Goal: Transaction & Acquisition: Purchase product/service

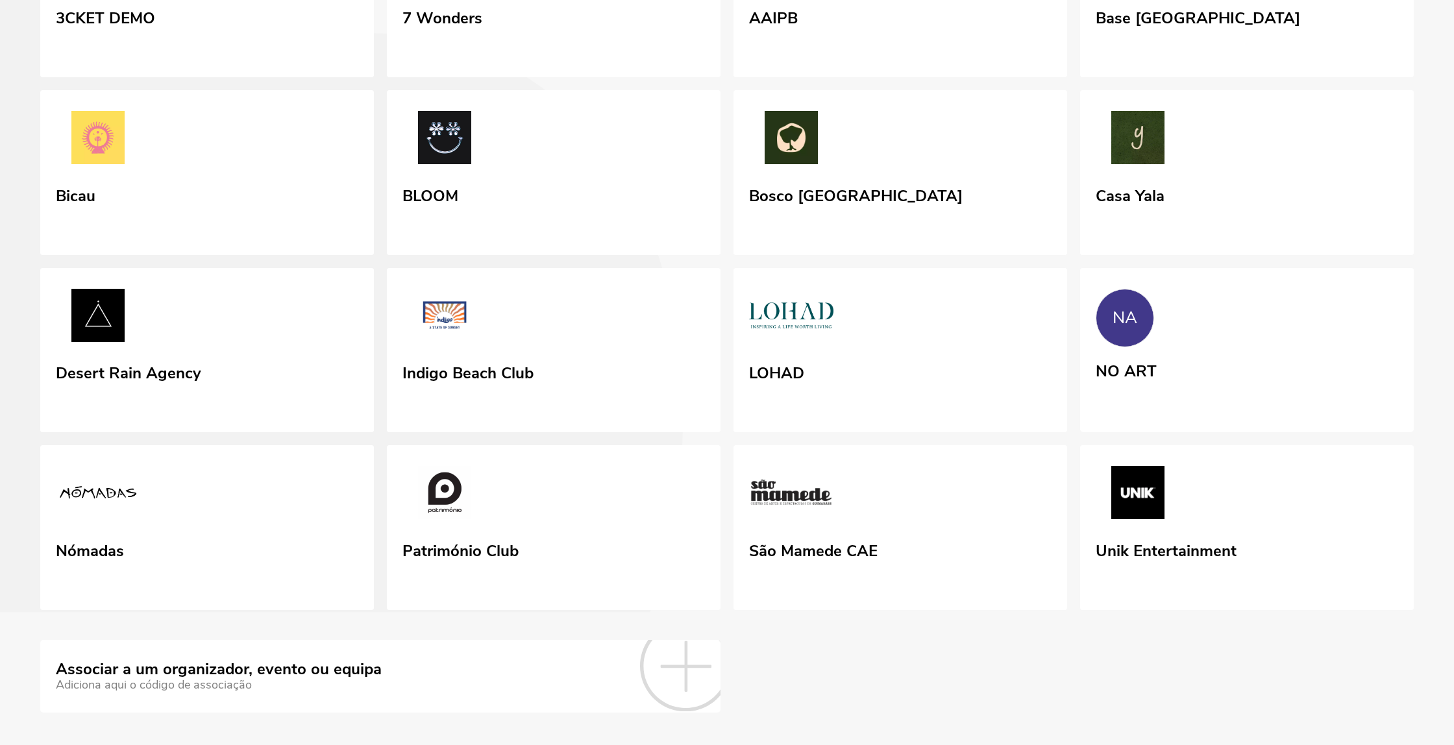
scroll to position [273, 0]
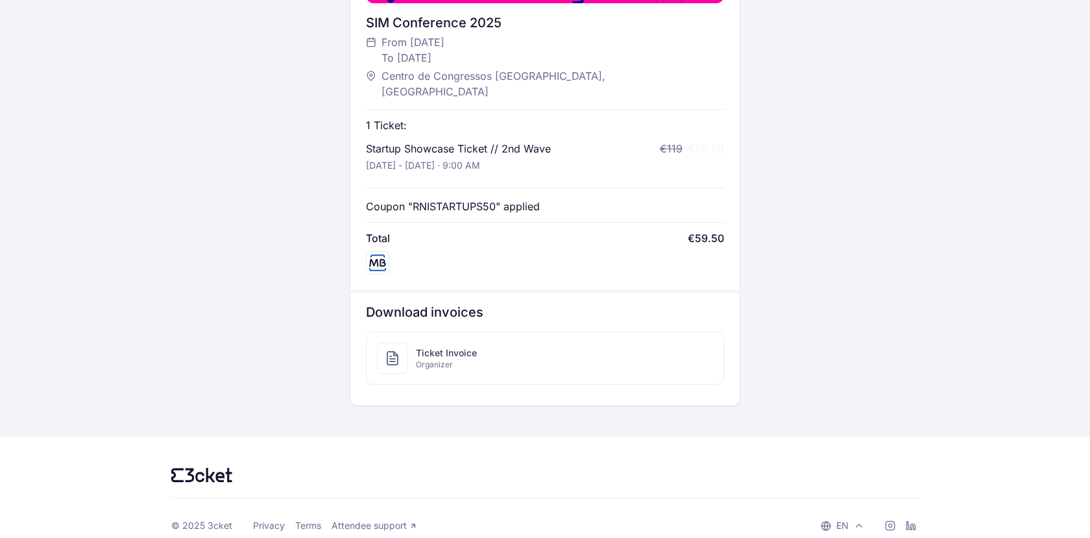
click at [495, 354] on div "Ticket Invoice Organizer" at bounding box center [545, 358] width 356 height 52
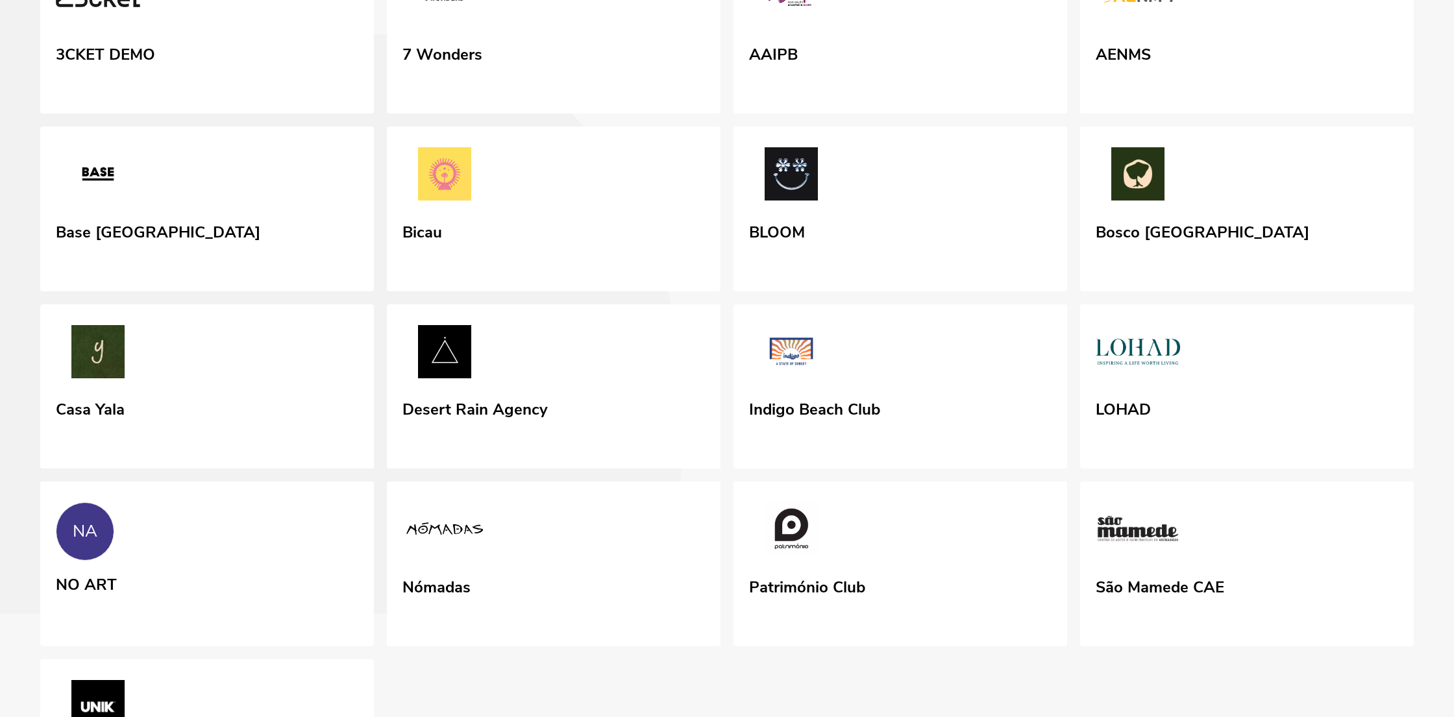
scroll to position [156, 0]
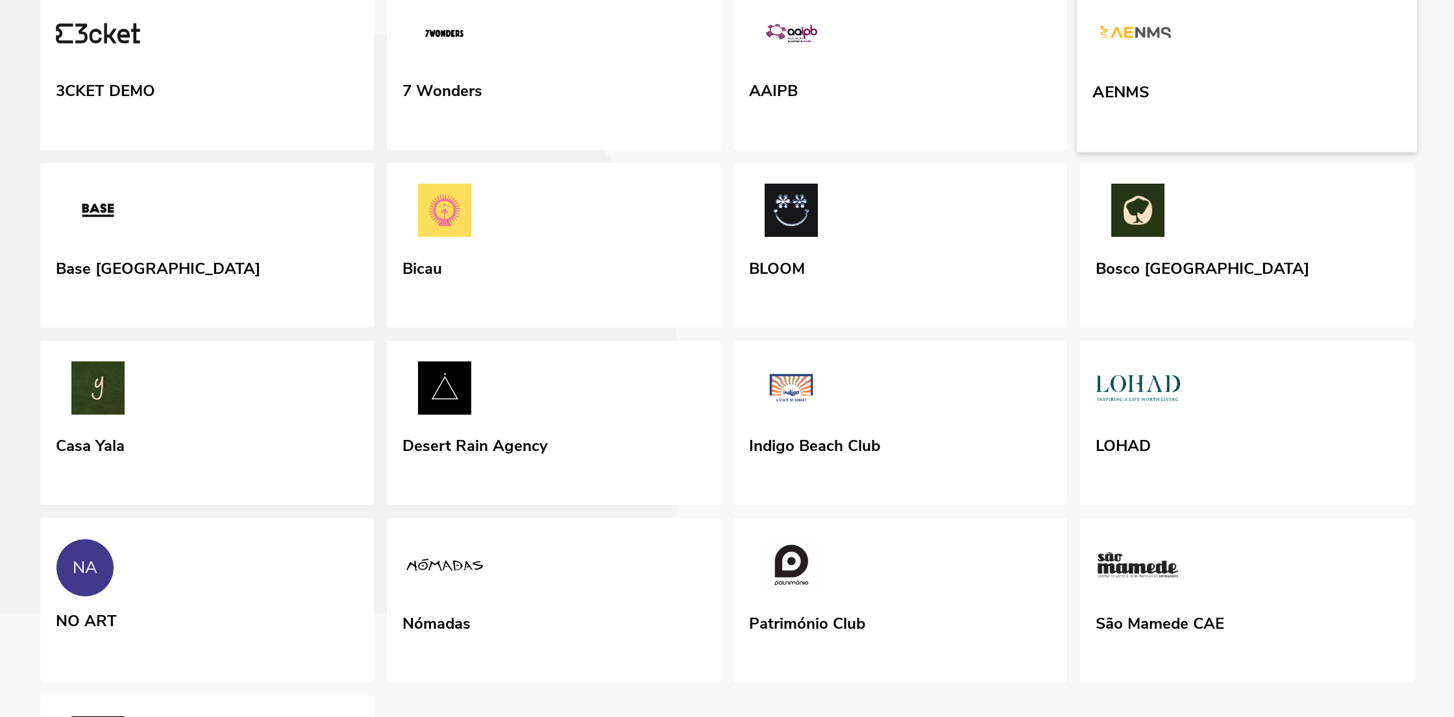
click at [1158, 39] on img at bounding box center [1135, 35] width 86 height 60
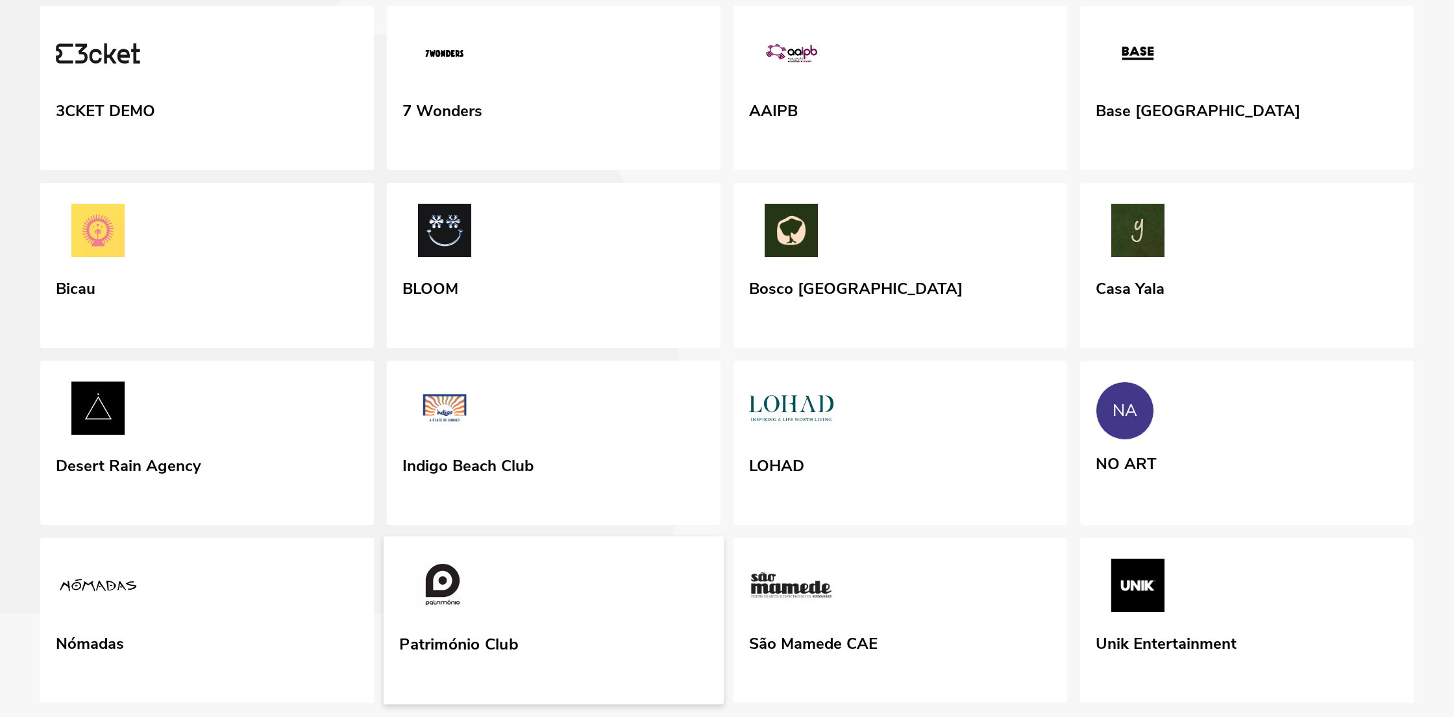
scroll to position [110, 0]
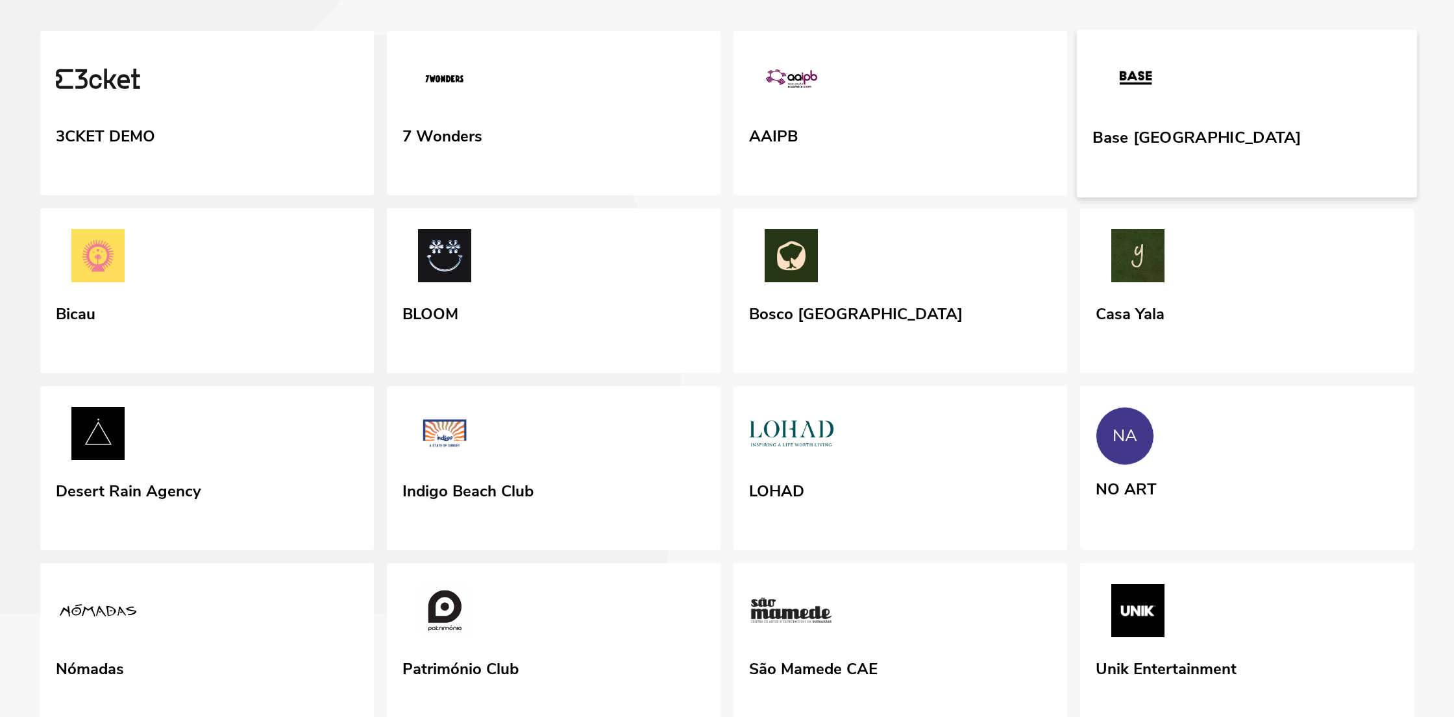
click at [1175, 177] on div "Base [GEOGRAPHIC_DATA]" at bounding box center [1196, 149] width 208 height 53
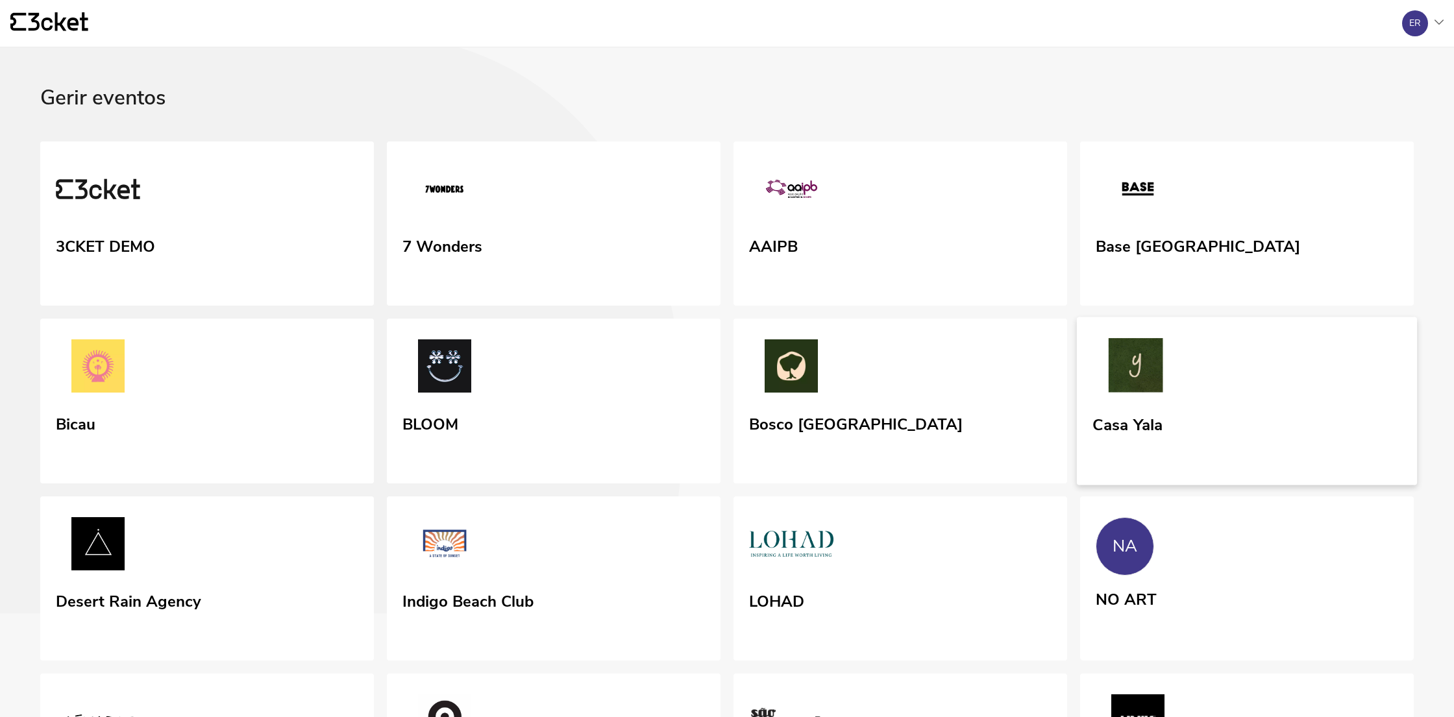
click at [1159, 434] on div "Casa Yala" at bounding box center [1127, 422] width 70 height 23
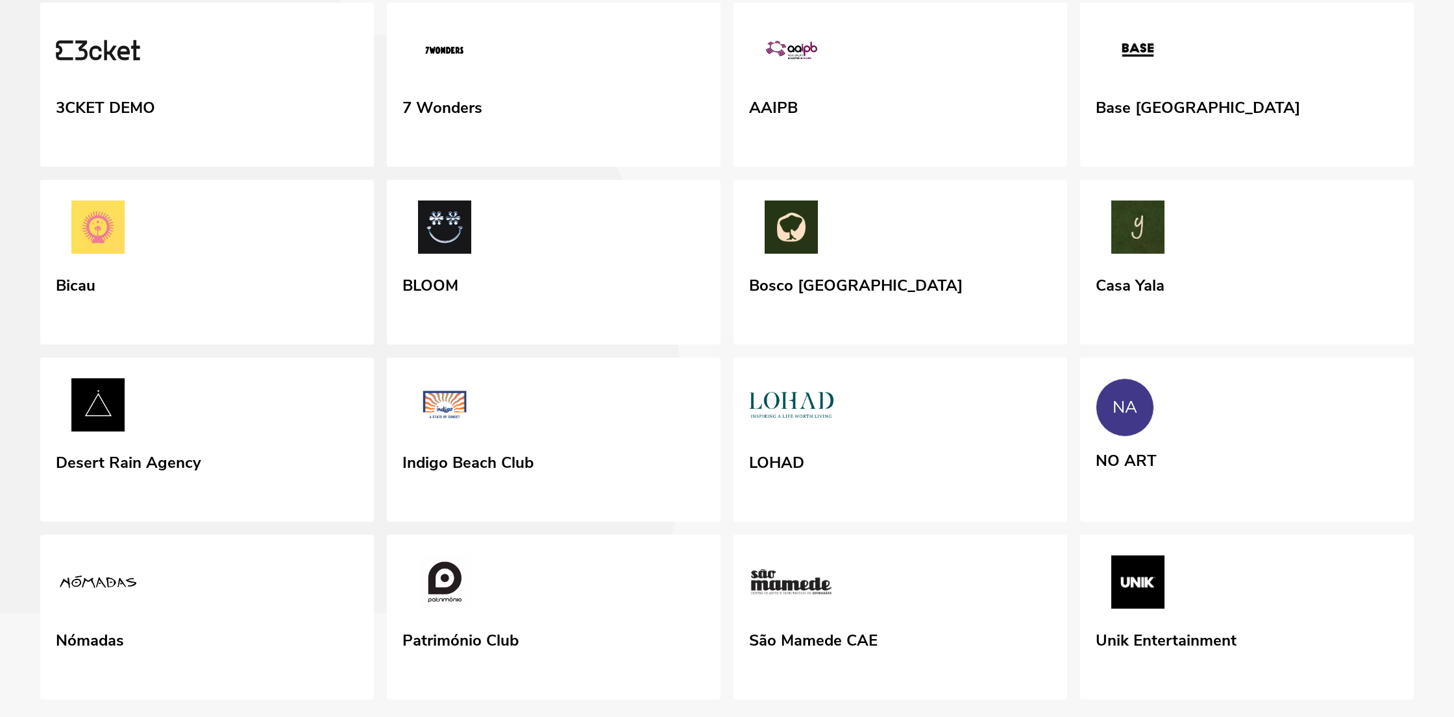
scroll to position [185, 0]
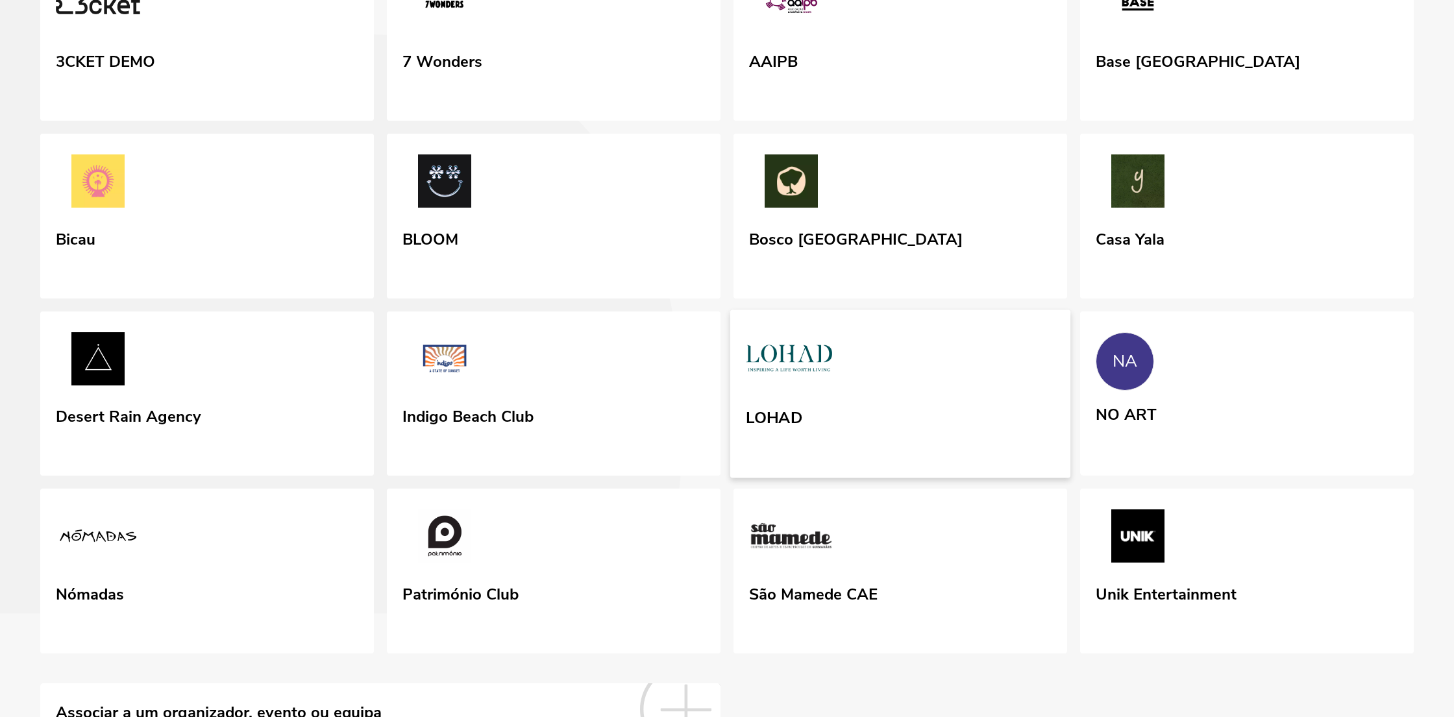
click at [894, 478] on link "LOHAD" at bounding box center [900, 394] width 340 height 168
